Goal: Information Seeking & Learning: Learn about a topic

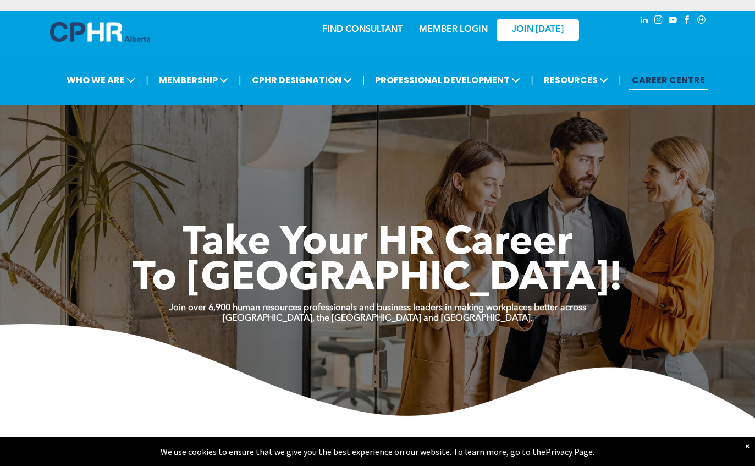
click at [470, 32] on link "MEMBER LOGIN" at bounding box center [453, 29] width 69 height 9
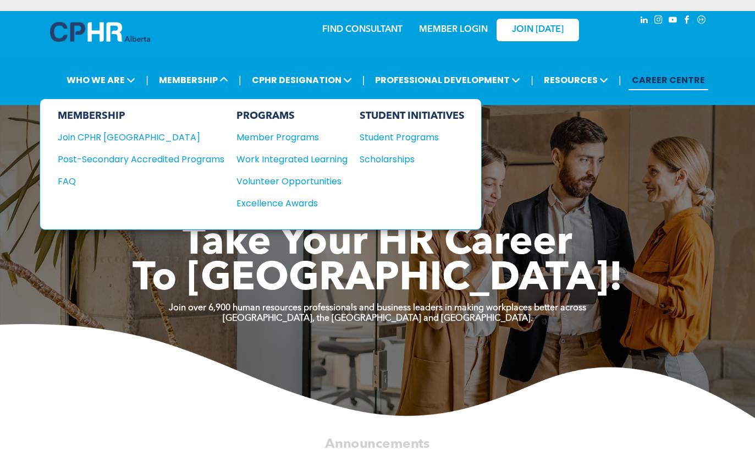
click at [228, 76] on span at bounding box center [223, 80] width 10 height 13
click at [424, 138] on div "Student Programs" at bounding box center [407, 137] width 95 height 14
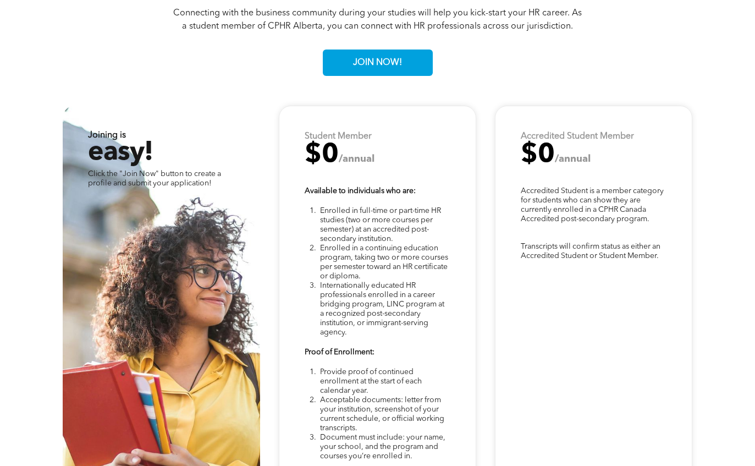
scroll to position [2400, 0]
click at [418, 282] on li "Enrolled in a continuing education program, taking two or more courses per seme…" at bounding box center [385, 263] width 130 height 37
click at [387, 369] on p at bounding box center [377, 363] width 145 height 10
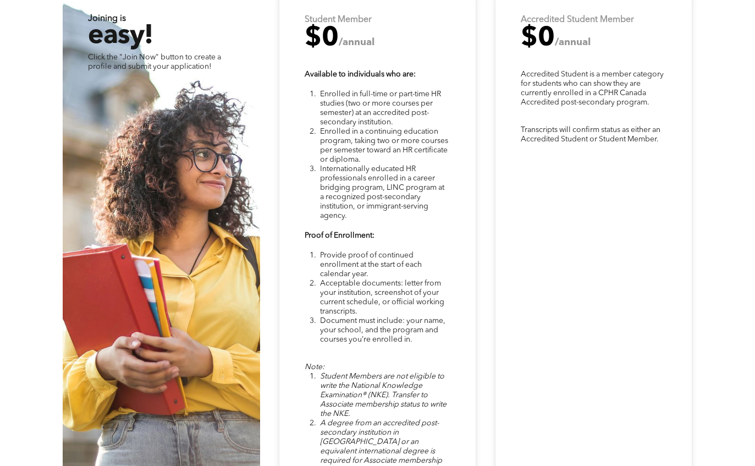
scroll to position [2520, 0]
